Goal: Task Accomplishment & Management: Manage account settings

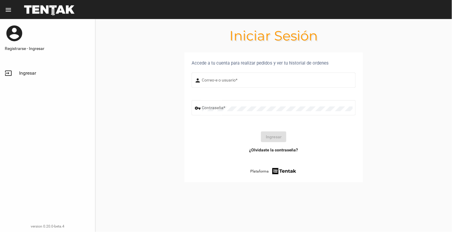
type input "natalialabancz@hotmail.com"
click at [27, 71] on span "Ingresar" at bounding box center [27, 73] width 17 height 6
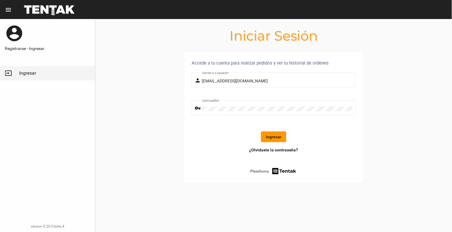
click at [272, 138] on button "Ingresar" at bounding box center [273, 137] width 25 height 11
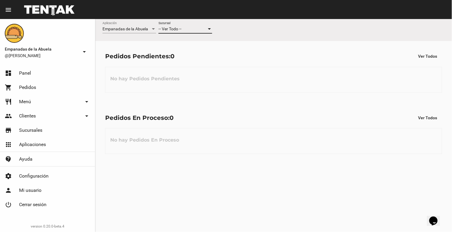
click at [193, 29] on div "-- Ver Todo --" at bounding box center [182, 29] width 48 height 5
click at [189, 52] on span "Lomas de Zamora" at bounding box center [185, 54] width 54 height 13
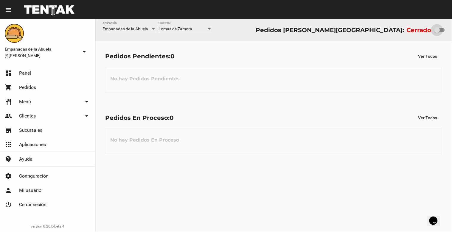
click at [438, 30] on div at bounding box center [437, 30] width 6 height 6
click at [437, 32] on input "checkbox" at bounding box center [437, 32] width 0 height 0
checkbox input "true"
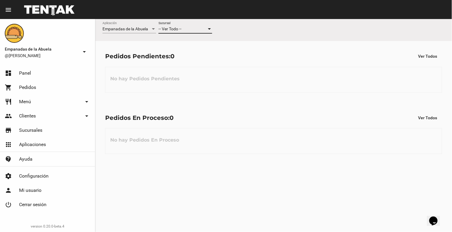
click at [191, 30] on div "-- Ver Todo --" at bounding box center [182, 29] width 48 height 5
click at [189, 50] on span "Lomas de Zamora" at bounding box center [185, 54] width 54 height 13
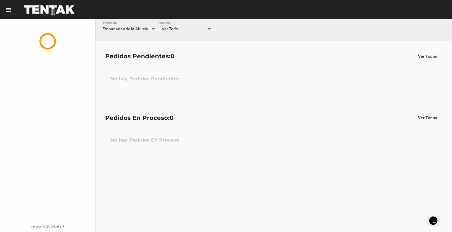
click at [178, 30] on span "-- Ver Todo --" at bounding box center [169, 29] width 23 height 5
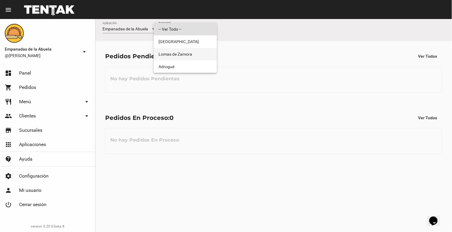
click at [178, 50] on span "Lomas de Zamora" at bounding box center [185, 54] width 54 height 13
